Goal: Task Accomplishment & Management: Use online tool/utility

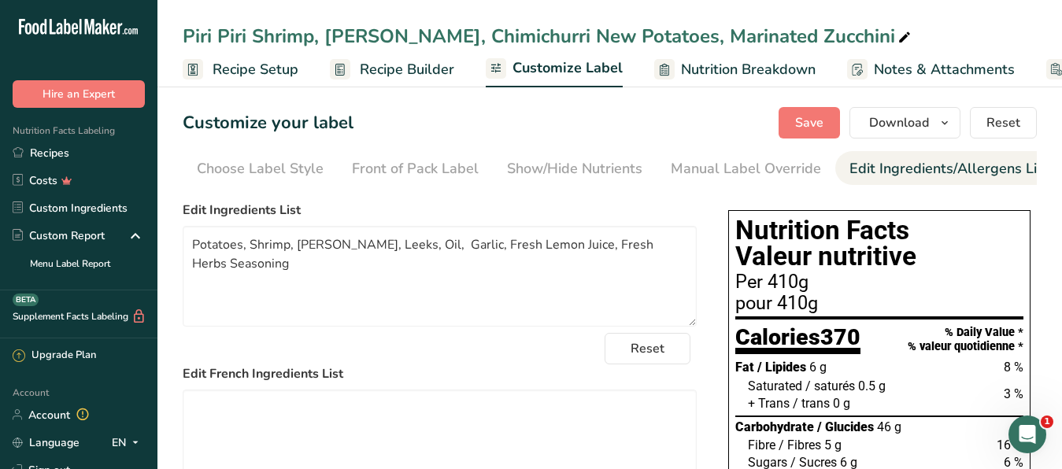
scroll to position [0, 144]
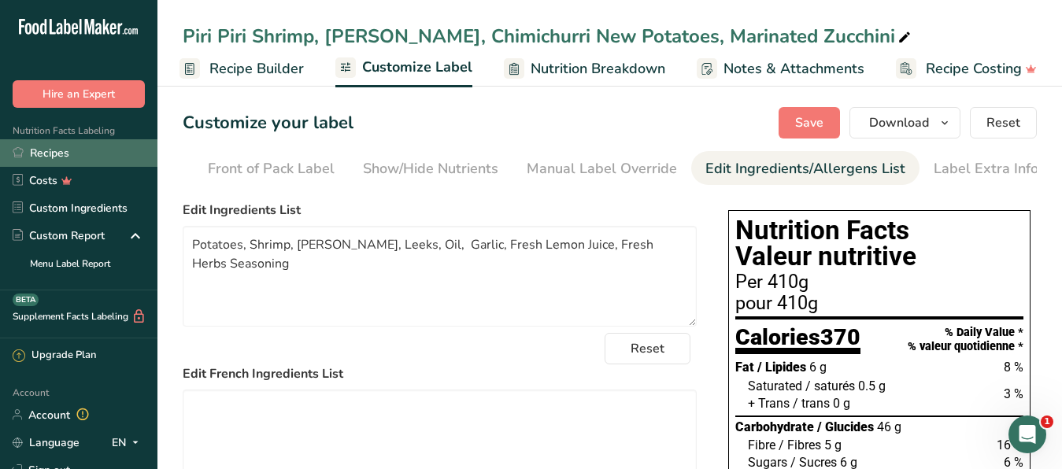
click at [49, 154] on link "Recipes" at bounding box center [78, 153] width 157 height 28
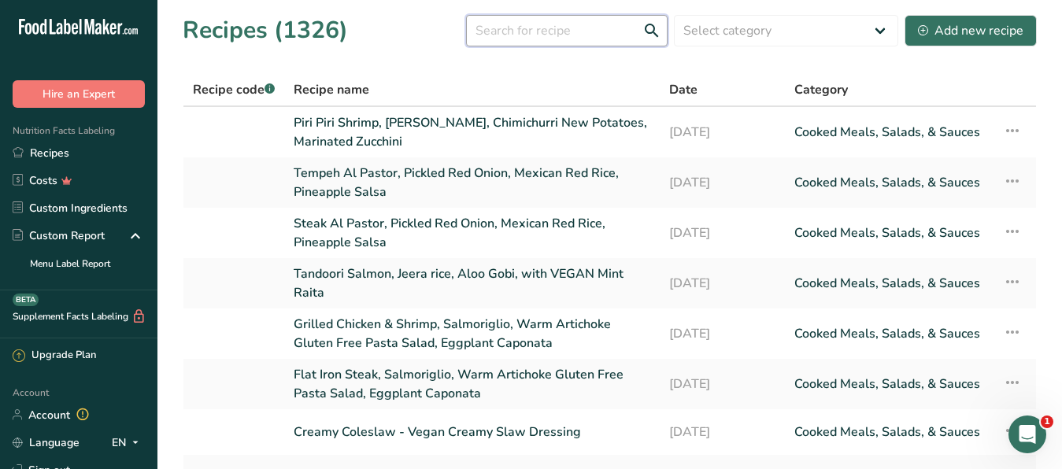
click at [582, 17] on input "text" at bounding box center [566, 30] width 201 height 31
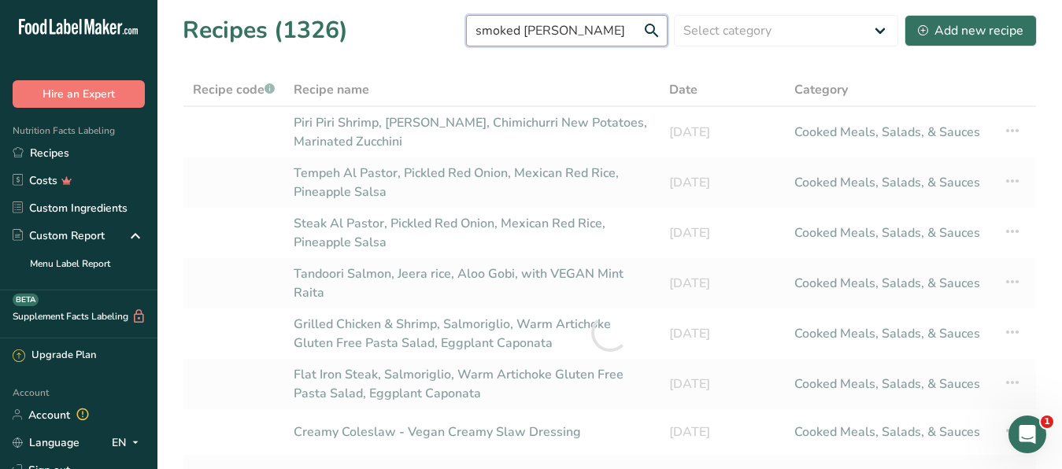
type input "smoked brisket"
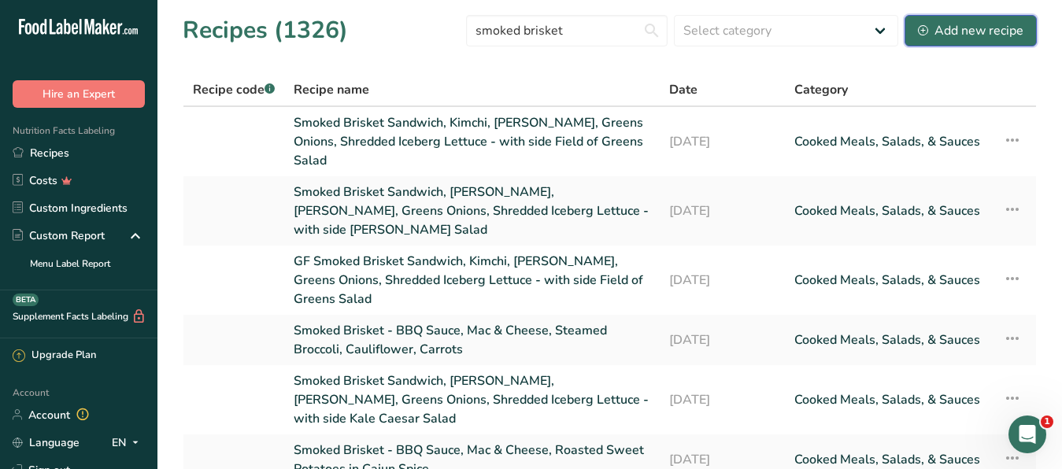
click at [950, 31] on div "Add new recipe" at bounding box center [970, 30] width 105 height 19
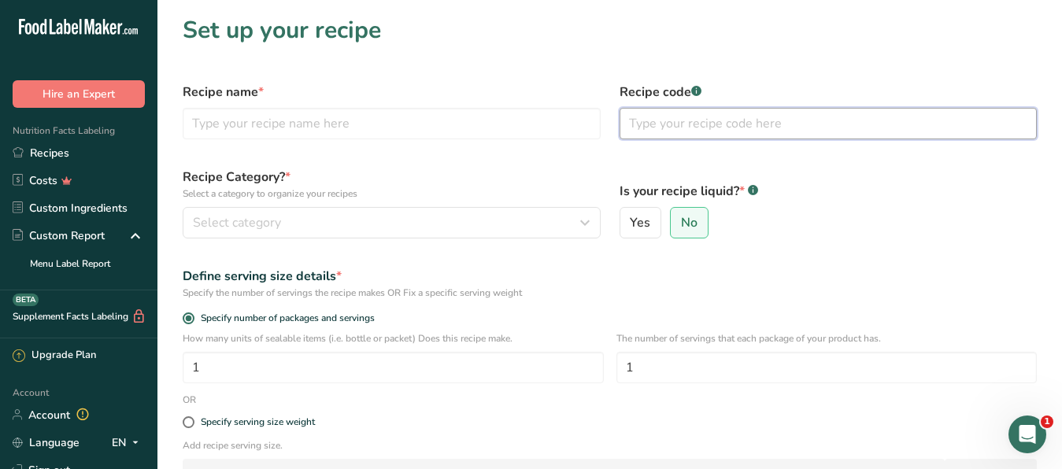
click at [723, 119] on input "text" at bounding box center [828, 123] width 418 height 31
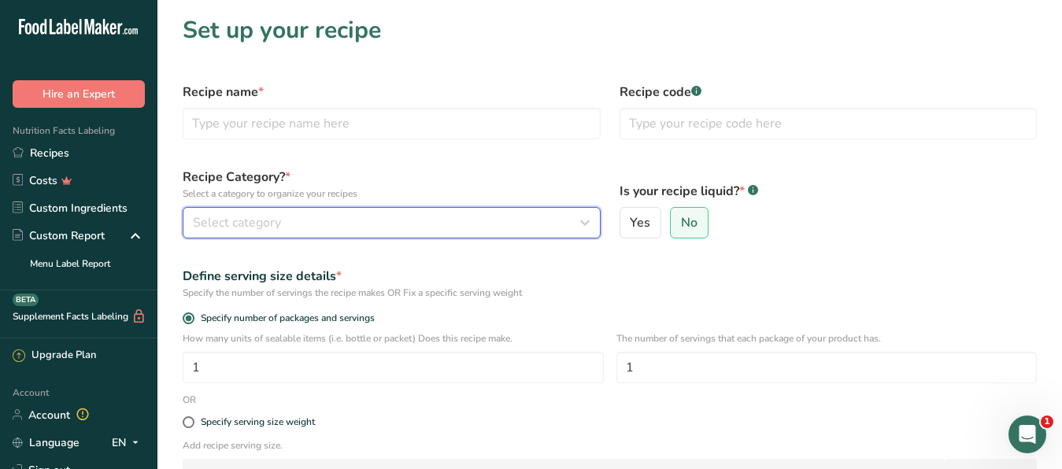
click at [263, 220] on span "Select category" at bounding box center [237, 222] width 88 height 19
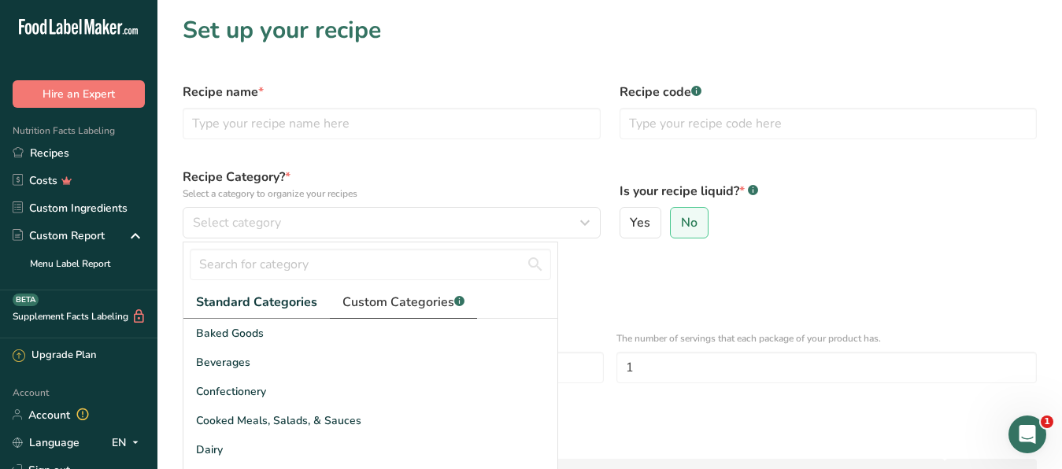
click at [397, 302] on span "Custom Categories .a-a{fill:#347362;}.b-a{fill:#fff;}" at bounding box center [403, 302] width 122 height 19
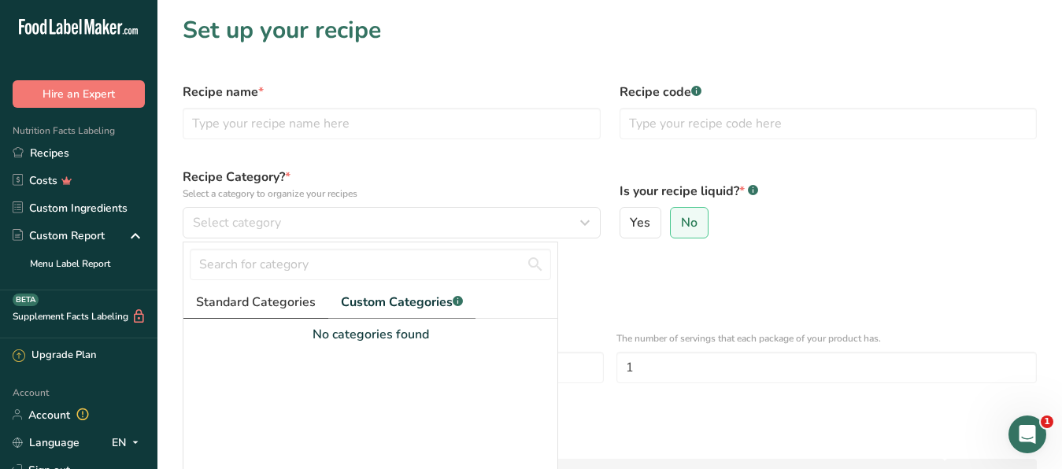
click at [267, 303] on span "Standard Categories" at bounding box center [256, 302] width 120 height 19
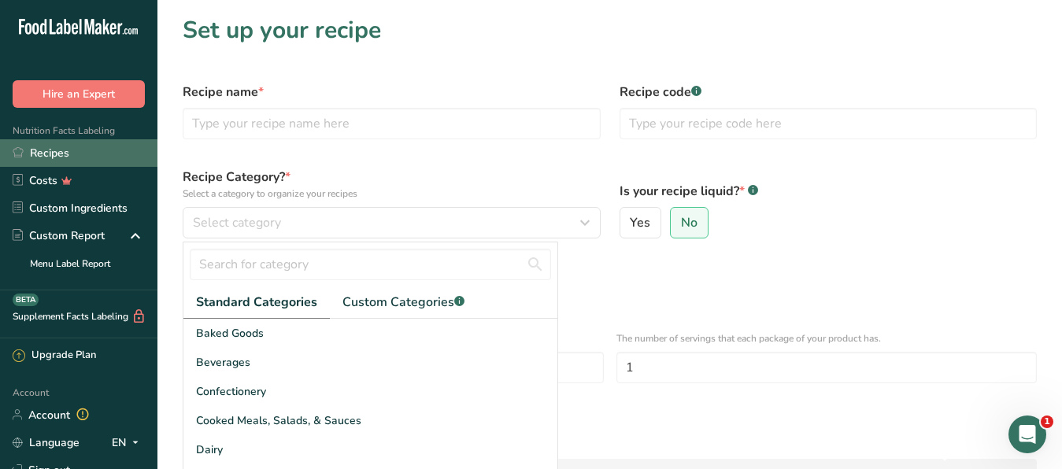
click at [68, 152] on link "Recipes" at bounding box center [78, 153] width 157 height 28
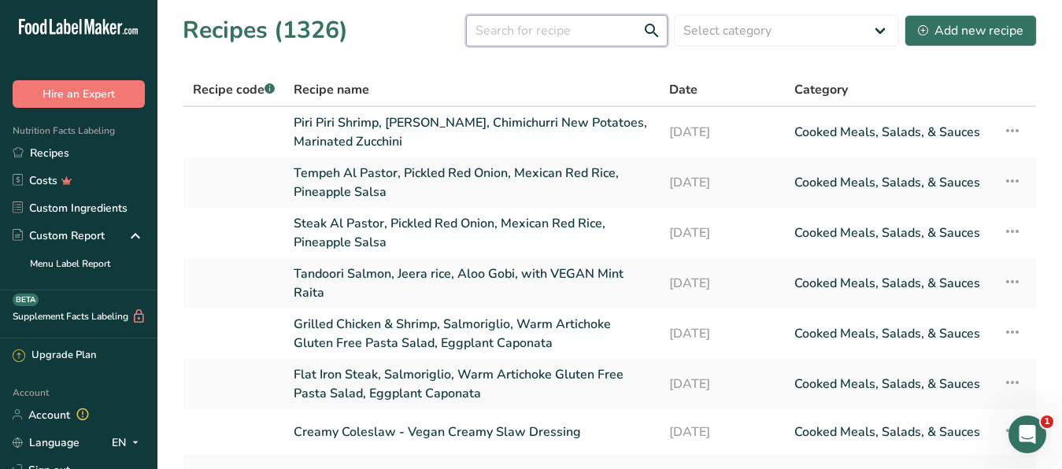
click at [518, 32] on input "text" at bounding box center [566, 30] width 201 height 31
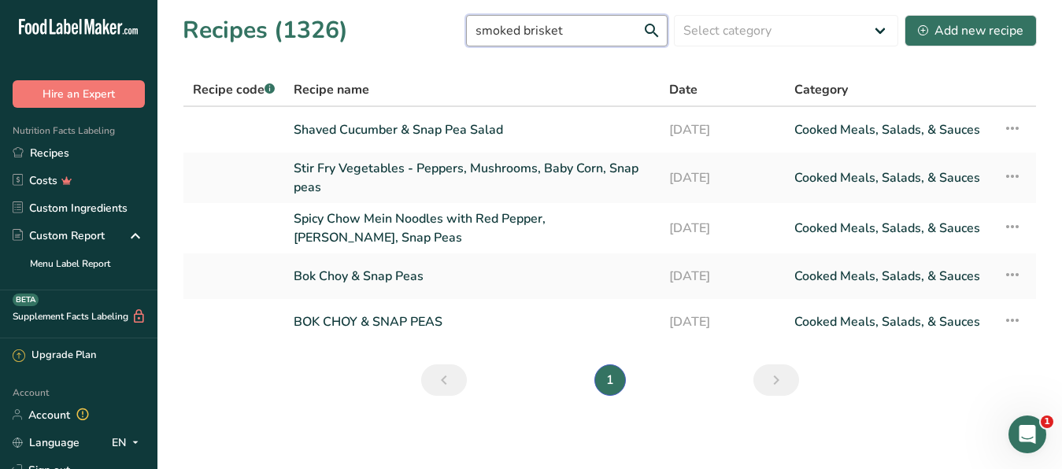
type input "smoked brisket"
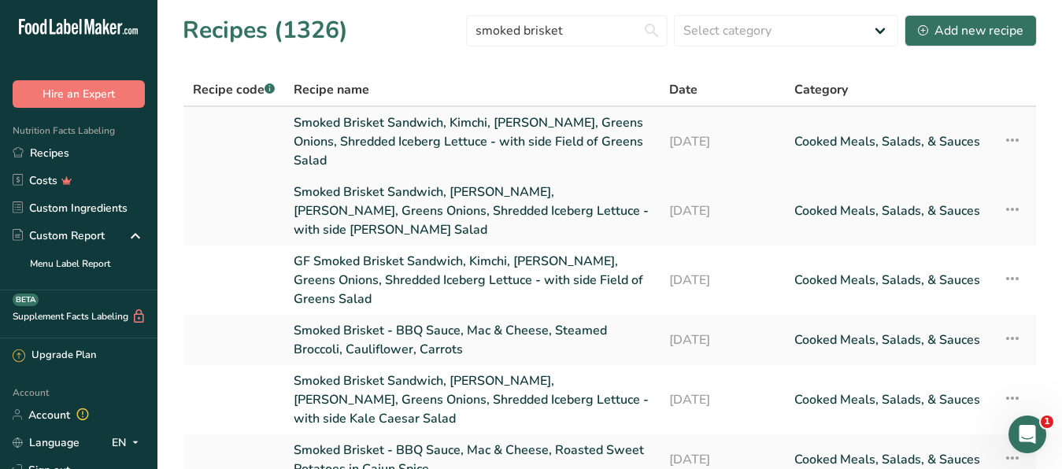
click at [398, 120] on link "Smoked Brisket Sandwich, Kimchi, [PERSON_NAME], Greens Onions, Shredded Iceberg…" at bounding box center [472, 141] width 356 height 57
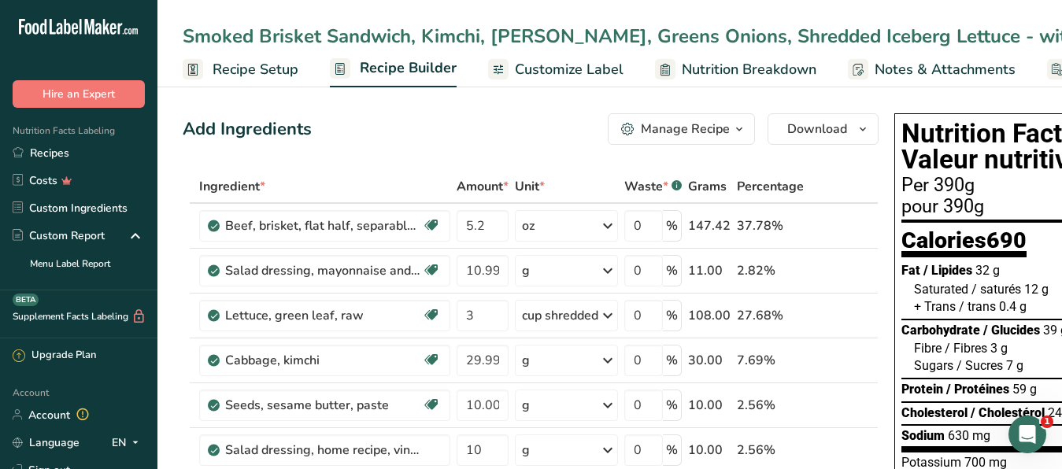
click at [687, 136] on div "Manage Recipe" at bounding box center [685, 129] width 89 height 19
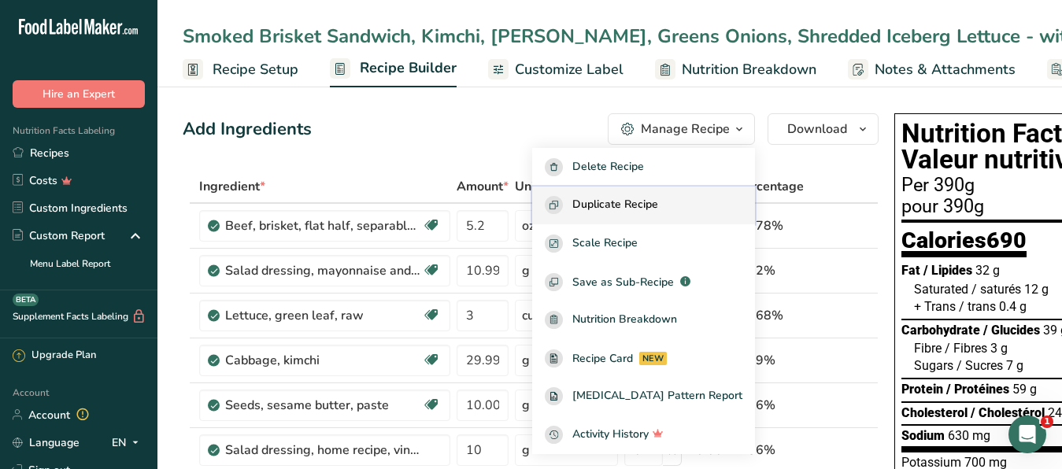
click at [641, 205] on span "Duplicate Recipe" at bounding box center [615, 205] width 86 height 18
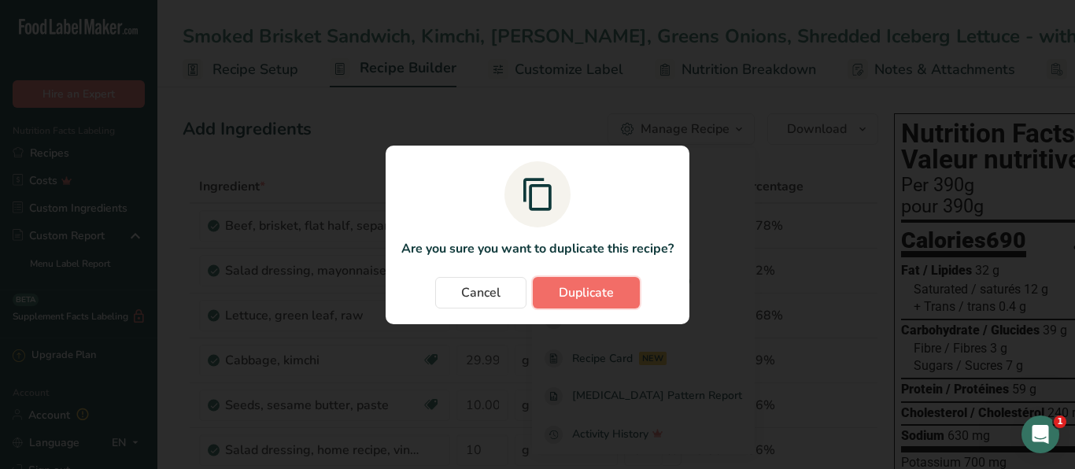
click at [607, 286] on span "Duplicate" at bounding box center [586, 292] width 55 height 19
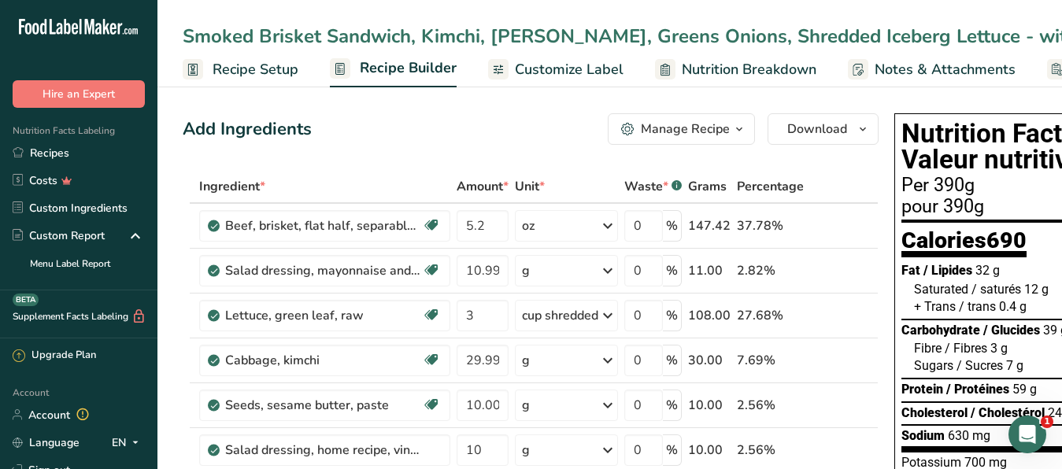
click at [683, 31] on div "Smoked Brisket Sandwich, Kimchi, [PERSON_NAME], Greens Onions, Shredded Iceberg…" at bounding box center [768, 36] width 1170 height 28
click at [567, 64] on ul "Recipe Setup Recipe Builder Customize Label Nutrition Breakdown Notes & Attachm…" at bounding box center [688, 68] width 1062 height 37
click at [576, 70] on link "Customize Label" at bounding box center [555, 69] width 135 height 35
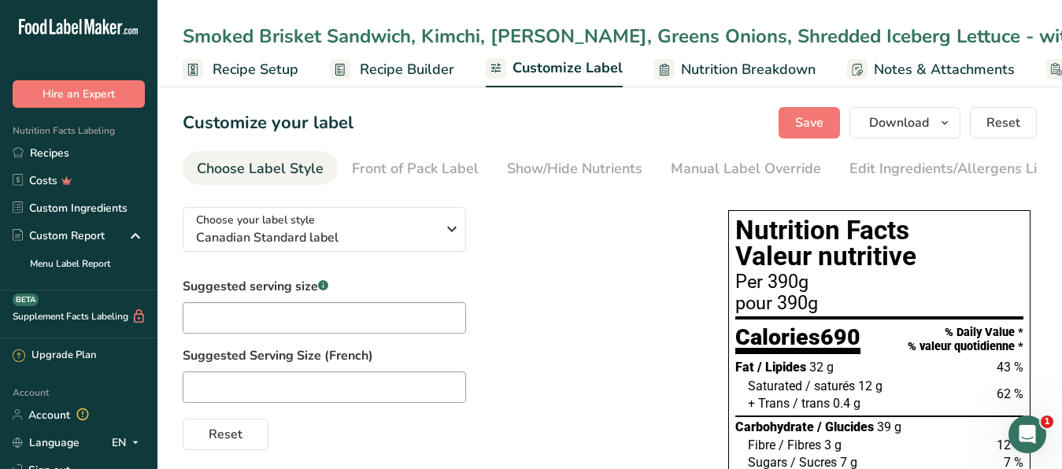
scroll to position [0, 150]
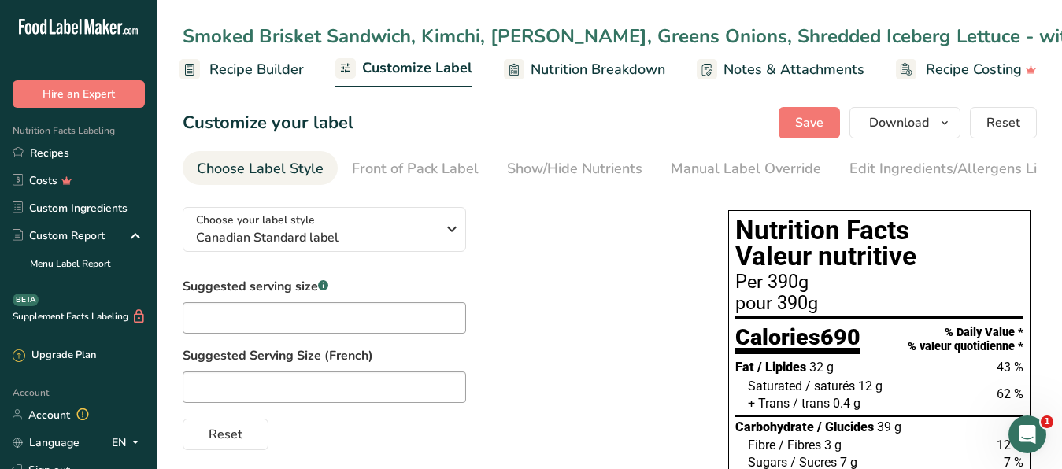
click at [547, 80] on span "Nutrition Breakdown" at bounding box center [597, 69] width 135 height 21
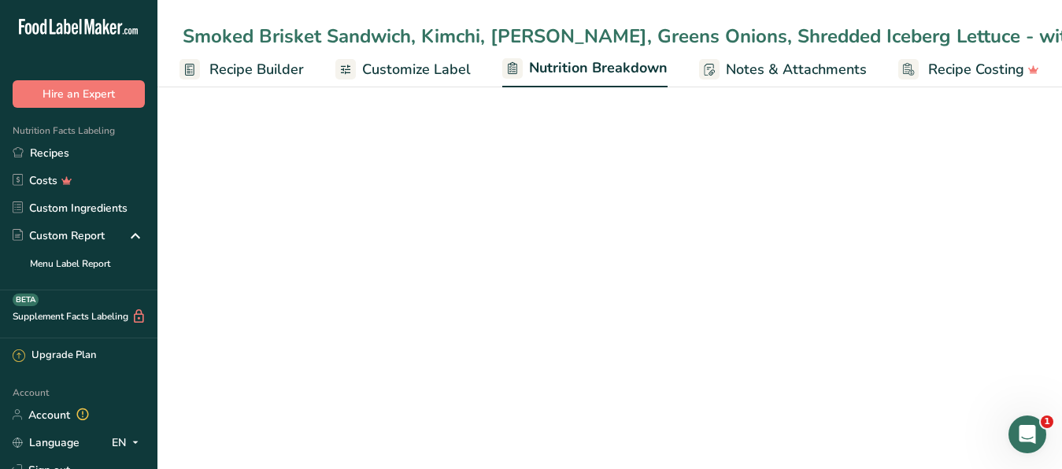
scroll to position [0, 152]
select select "Calories"
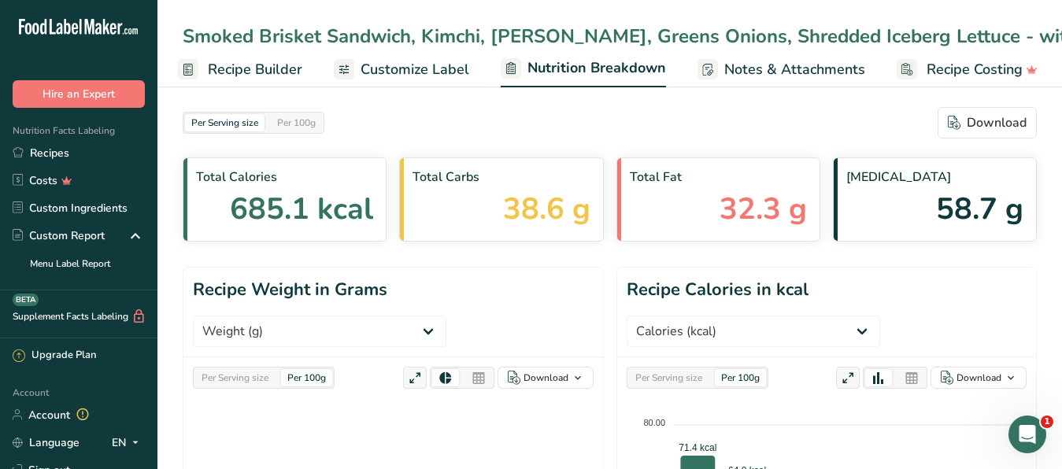
click at [441, 80] on span "Customize Label" at bounding box center [414, 69] width 109 height 21
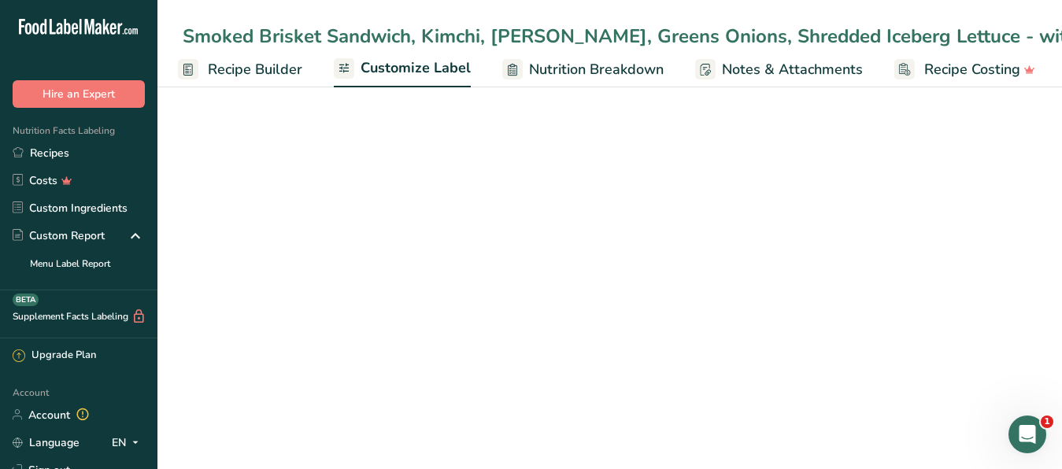
scroll to position [0, 150]
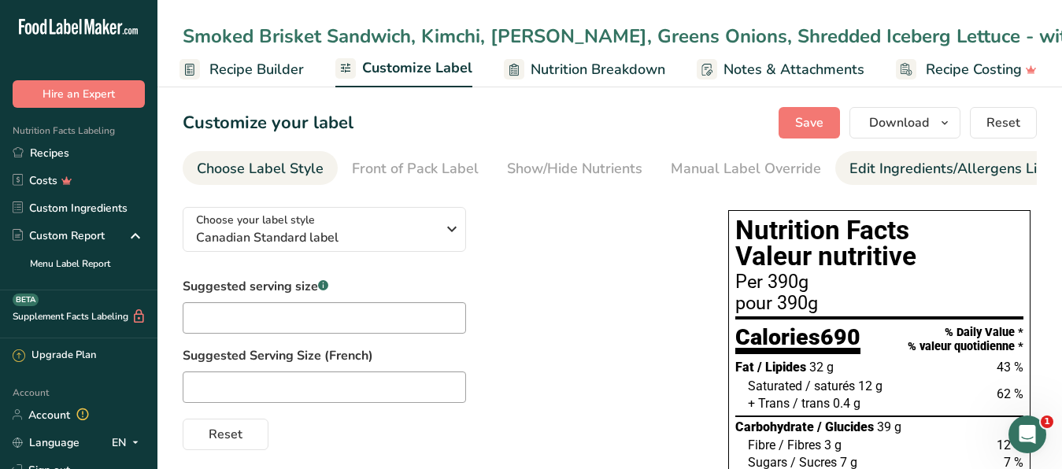
click at [895, 168] on div "Edit Ingredients/Allergens List" at bounding box center [949, 168] width 200 height 21
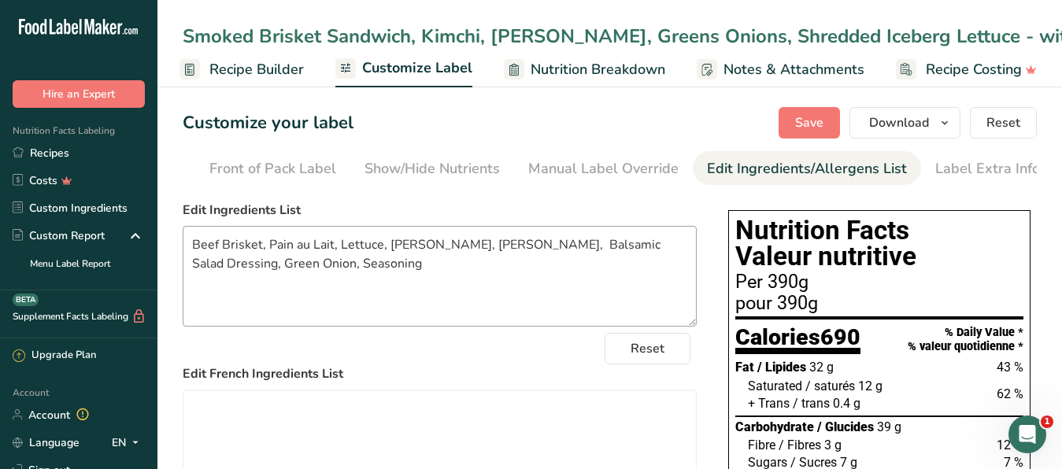
scroll to position [0, 144]
drag, startPoint x: 364, startPoint y: 286, endPoint x: 185, endPoint y: 252, distance: 182.0
click at [185, 252] on textarea "Beef Brisket, Pain au Lait, Lettuce, [PERSON_NAME], [PERSON_NAME], Balsamic Sal…" at bounding box center [440, 276] width 514 height 101
click at [389, 288] on textarea "Beef Brisket, Pain au Lait, Lettuce, [PERSON_NAME], [PERSON_NAME], Balsamic Sal…" at bounding box center [440, 276] width 514 height 101
drag, startPoint x: 363, startPoint y: 286, endPoint x: 192, endPoint y: 261, distance: 172.6
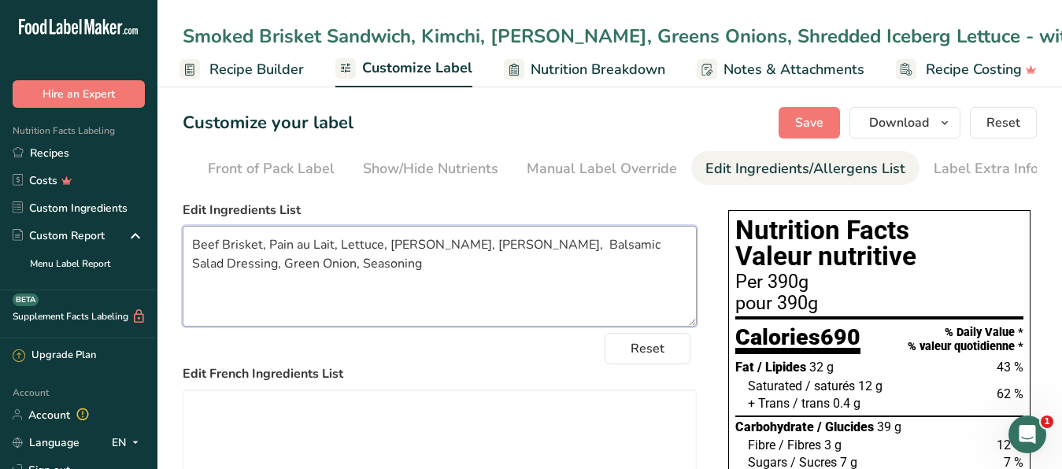
click at [192, 261] on textarea "Beef Brisket, Pain au Lait, Lettuce, [PERSON_NAME], [PERSON_NAME], Balsamic Sal…" at bounding box center [440, 276] width 514 height 101
click at [297, 264] on textarea "Beef Brisket, Pain au Lait, Lettuce, [PERSON_NAME], [PERSON_NAME], Balsamic Sal…" at bounding box center [440, 276] width 514 height 101
click at [273, 80] on span "Recipe Builder" at bounding box center [256, 69] width 94 height 21
click at [257, 80] on span "Recipe Builder" at bounding box center [256, 69] width 94 height 21
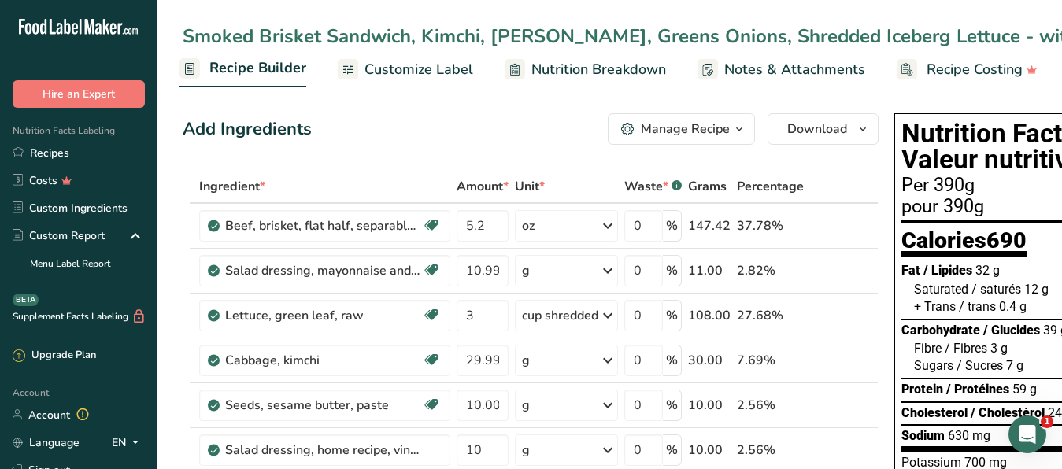
click at [631, 35] on div "Smoked Brisket Sandwich, Kimchi, [PERSON_NAME], Greens Onions, Shredded Iceberg…" at bounding box center [768, 36] width 1170 height 28
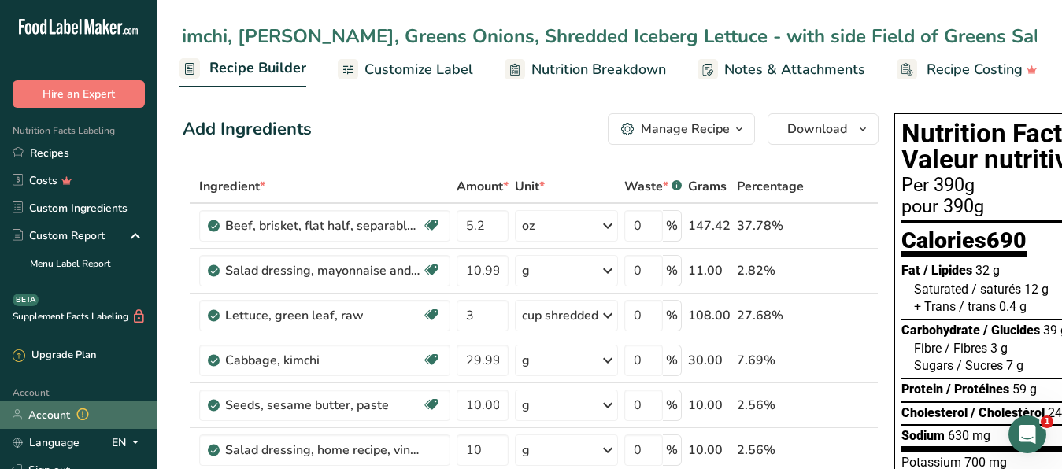
click at [60, 416] on link "Account" at bounding box center [78, 415] width 157 height 28
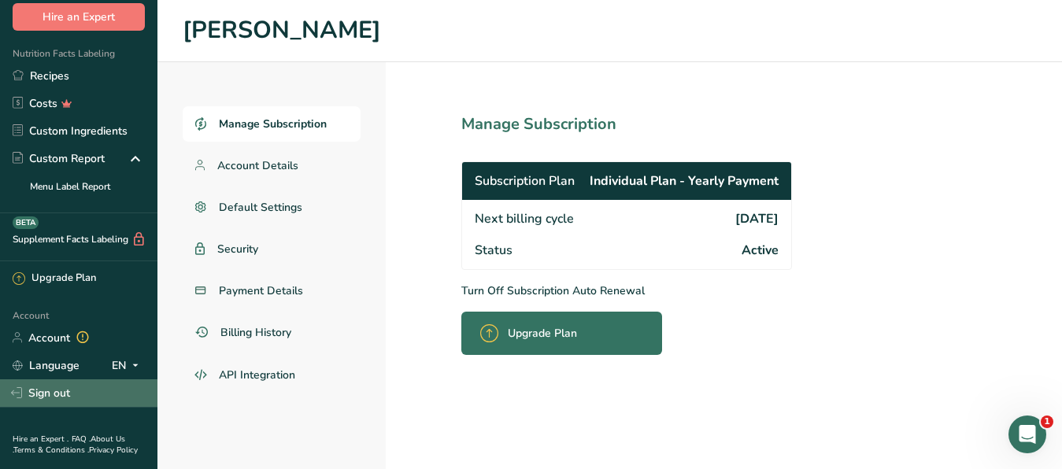
scroll to position [131, 0]
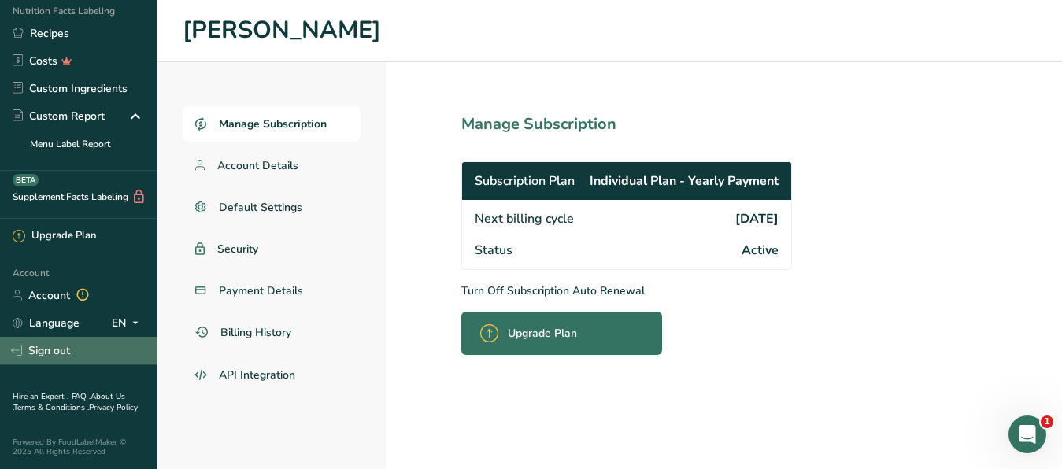
click at [63, 344] on link "Sign out" at bounding box center [78, 351] width 157 height 28
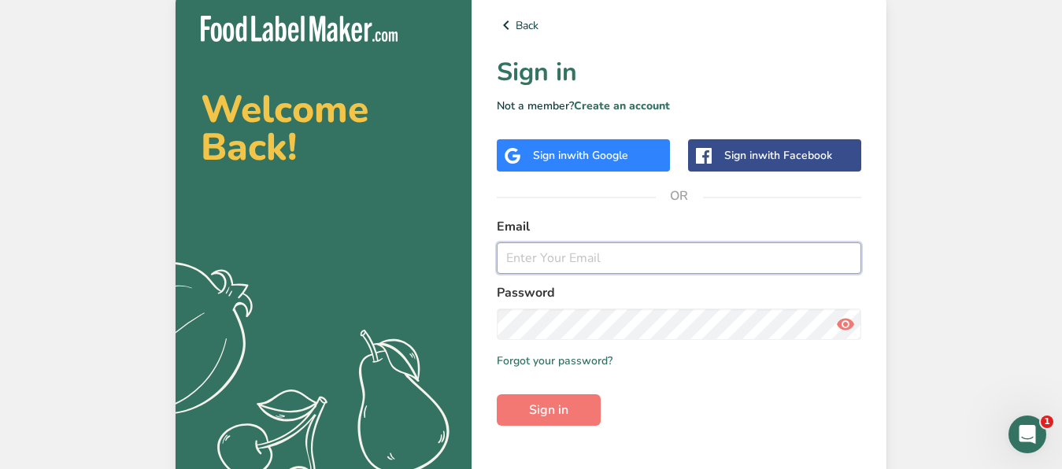
click at [548, 260] on input "email" at bounding box center [679, 257] width 364 height 31
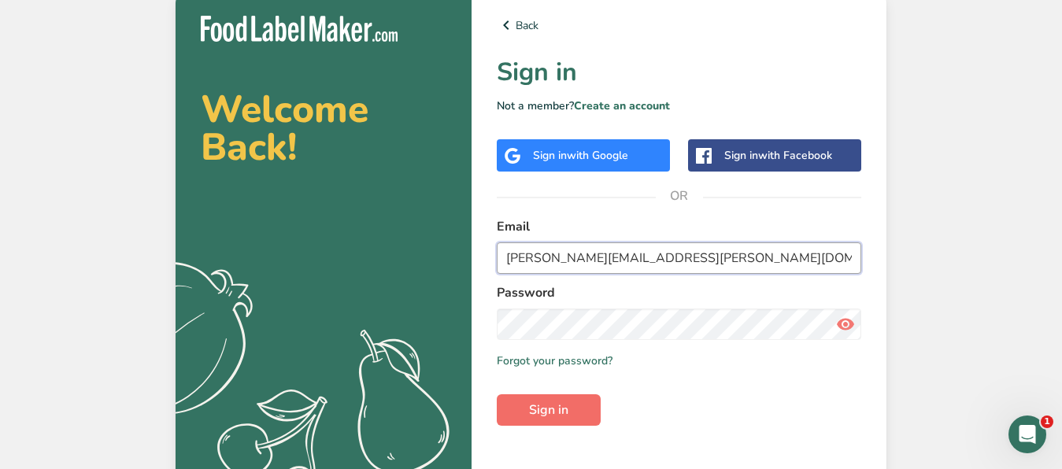
type input "michael.bottomley@oliverbonacini.com"
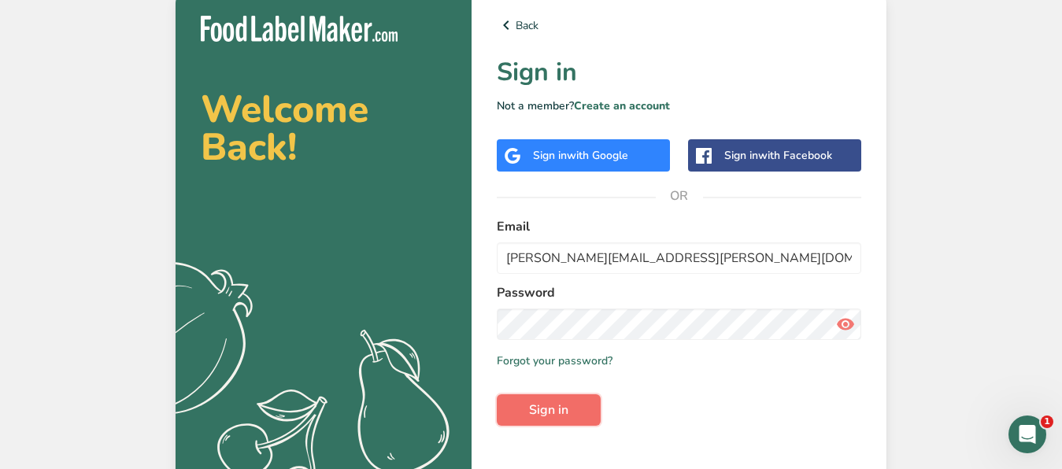
click at [557, 407] on span "Sign in" at bounding box center [548, 410] width 39 height 19
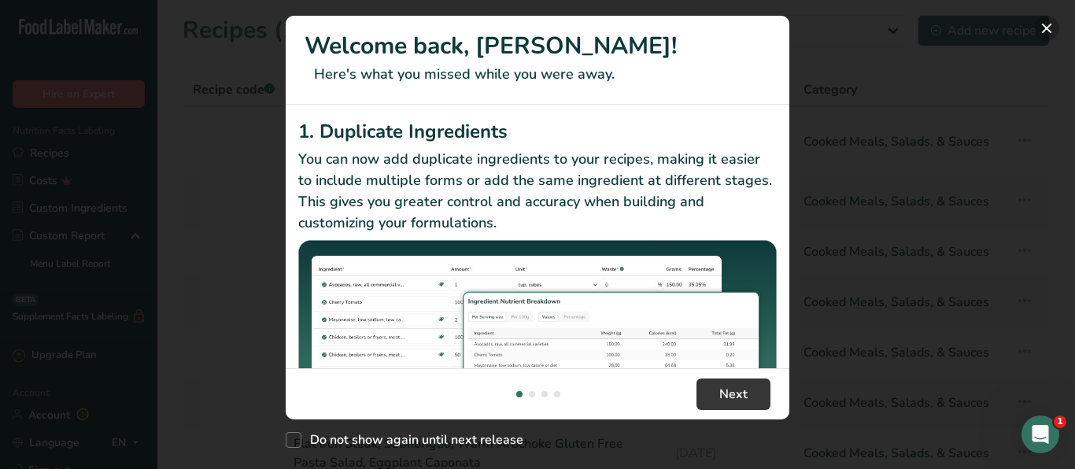
click at [1043, 27] on button "New Features" at bounding box center [1046, 28] width 25 height 25
click at [1052, 23] on div "New Features" at bounding box center [537, 234] width 1075 height 469
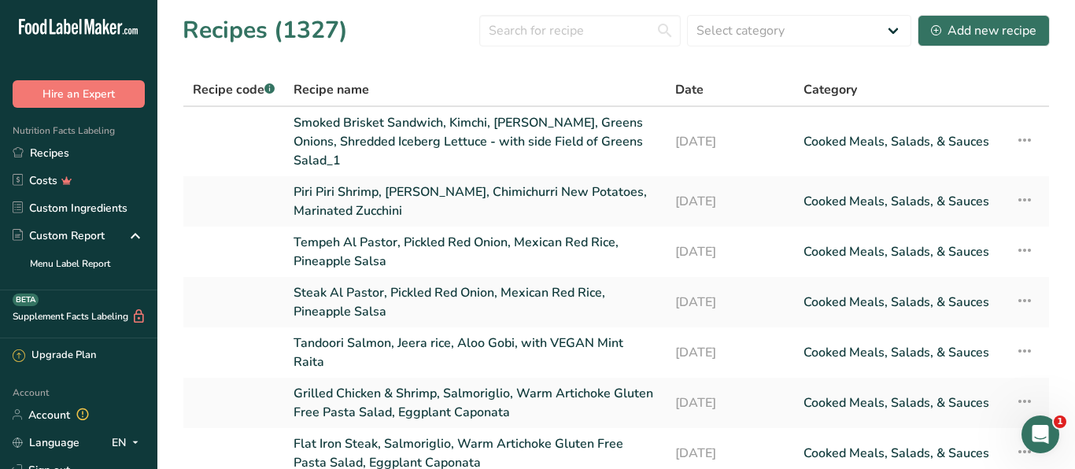
click at [1048, 25] on div "New Features" at bounding box center [537, 234] width 1075 height 469
